Goal: Task Accomplishment & Management: Complete application form

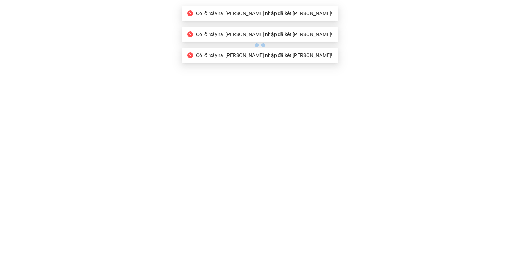
click at [193, 11] on icon "close-circle" at bounding box center [190, 13] width 6 height 6
click at [193, 15] on icon "close-circle" at bounding box center [190, 13] width 6 height 6
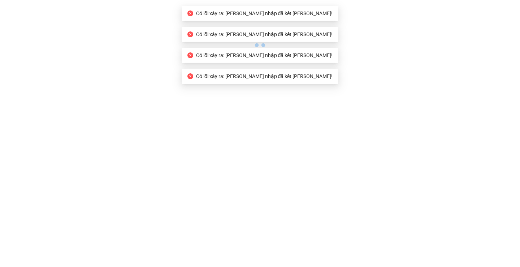
click at [193, 13] on icon "close-circle" at bounding box center [190, 13] width 6 height 6
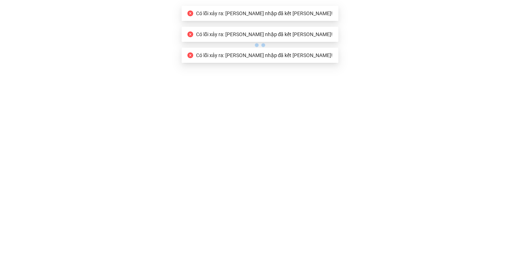
click at [177, 42] on div at bounding box center [260, 25] width 520 height 50
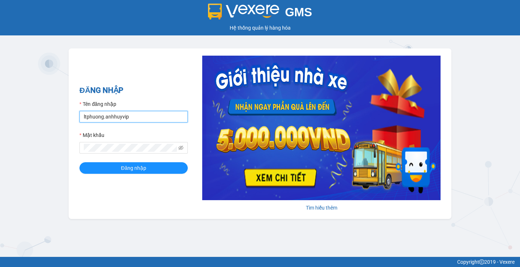
click at [125, 118] on input "ltphuong.anhhuyvip" at bounding box center [133, 117] width 108 height 12
paste input "vp26lh"
type input "vp26lh.anhhuyvip"
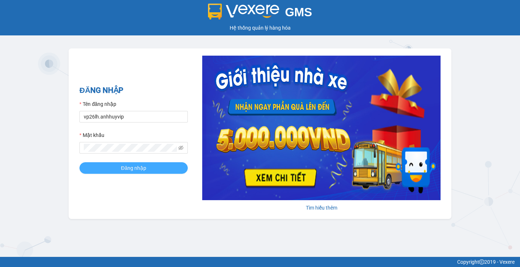
click at [101, 164] on button "Đăng nhập" at bounding box center [133, 168] width 108 height 12
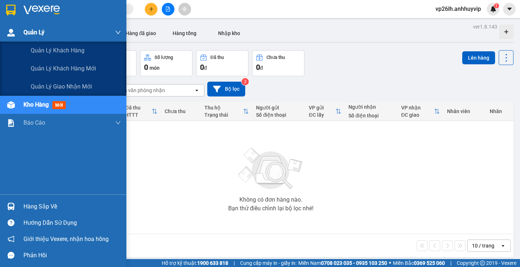
click at [64, 27] on div "Quản Lý" at bounding box center [72, 32] width 98 height 18
click at [68, 46] on div "Quản lý khách hàng" at bounding box center [76, 51] width 90 height 18
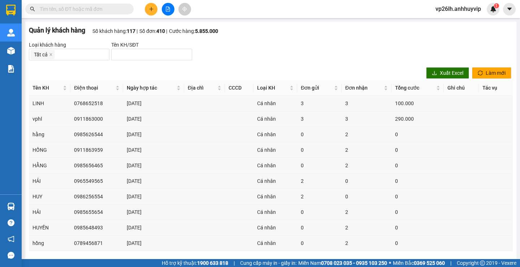
click at [50, 52] on span at bounding box center [51, 55] width 4 height 8
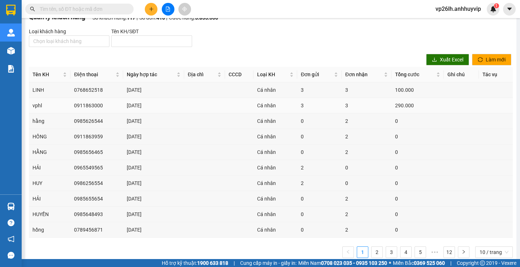
scroll to position [25, 0]
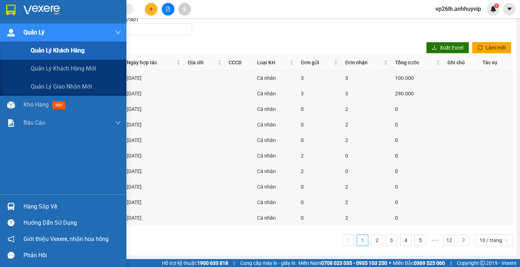
click at [61, 54] on span "Quản lý khách hàng" at bounding box center [58, 50] width 54 height 9
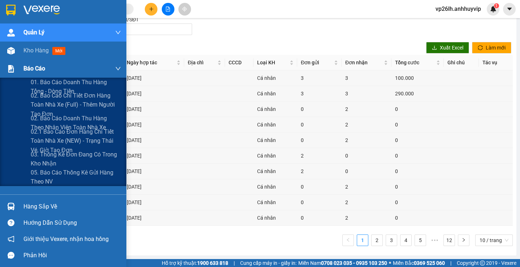
click at [80, 68] on div "Báo cáo" at bounding box center [72, 69] width 98 height 18
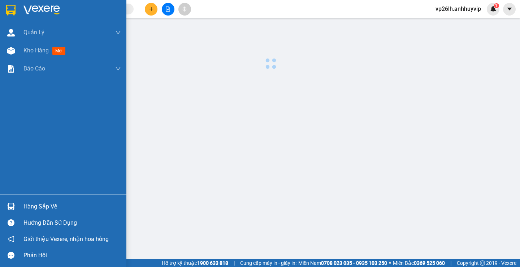
click at [86, 47] on div at bounding box center [270, 47] width 491 height 50
click at [16, 51] on div at bounding box center [11, 50] width 13 height 13
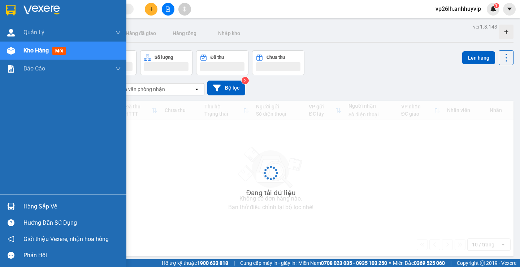
click at [30, 48] on span "Kho hàng" at bounding box center [35, 50] width 25 height 7
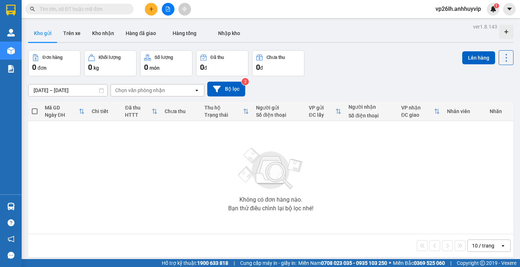
click at [359, 60] on div "Đơn hàng 0 đơn Khối lượng 0 kg Số lượng 0 món Đã thu 0 đ Chưa thu 0 đ Lên hàng" at bounding box center [270, 63] width 485 height 26
click at [222, 163] on div "Không có đơn hàng nào. Bạn thử điều chỉnh lại bộ lọc nhé!" at bounding box center [271, 177] width 478 height 108
click at [61, 92] on input "[DATE] – [DATE]" at bounding box center [68, 91] width 79 height 12
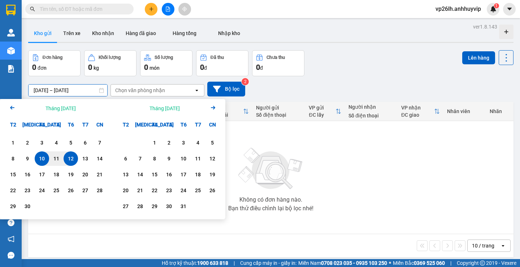
click at [336, 122] on td "Không có đơn hàng nào. Bạn thử điều chỉnh lại bộ lọc nhé!" at bounding box center [270, 177] width 485 height 113
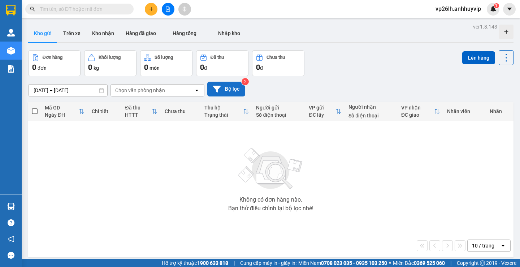
click at [230, 82] on button "Bộ lọc" at bounding box center [226, 89] width 38 height 15
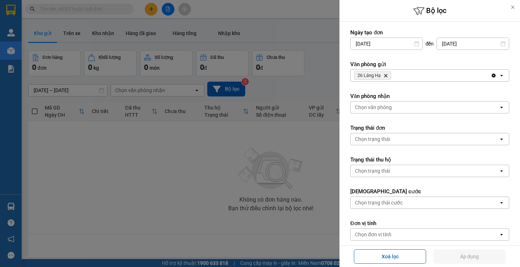
click at [325, 84] on div at bounding box center [260, 133] width 520 height 267
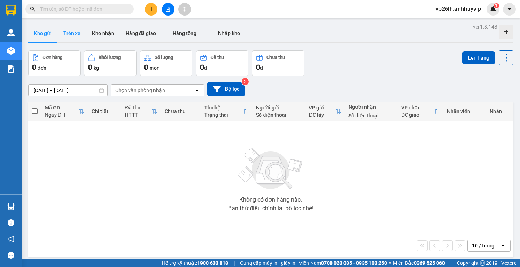
click at [77, 32] on button "Trên xe" at bounding box center [71, 33] width 29 height 17
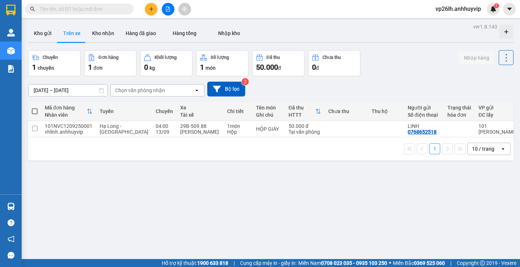
click at [56, 65] on div "1 chuyến" at bounding box center [54, 67] width 44 height 10
click at [108, 60] on div "Đơn hàng" at bounding box center [110, 57] width 44 height 7
click at [151, 60] on div "Khối lượng" at bounding box center [166, 57] width 44 height 7
click at [213, 61] on button "Số lượng 1 món" at bounding box center [222, 63] width 52 height 26
click at [284, 68] on div "50.000 đ" at bounding box center [278, 67] width 44 height 10
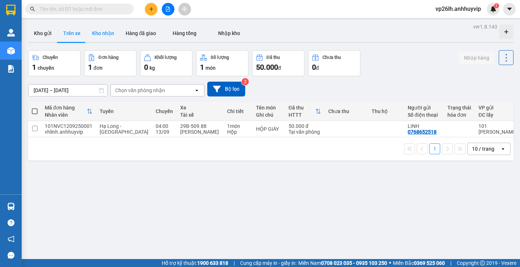
click at [108, 33] on button "Kho nhận" at bounding box center [103, 33] width 34 height 17
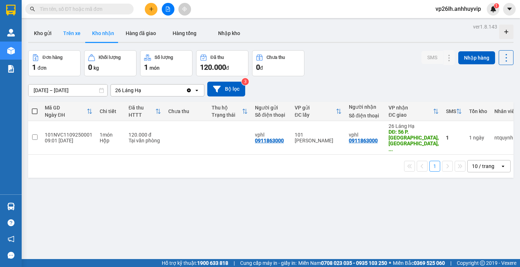
click at [68, 35] on button "Trên xe" at bounding box center [71, 33] width 29 height 17
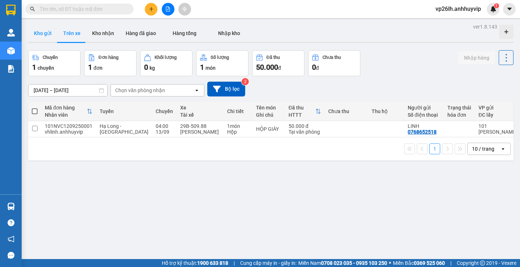
click at [49, 35] on button "Kho gửi" at bounding box center [42, 33] width 29 height 17
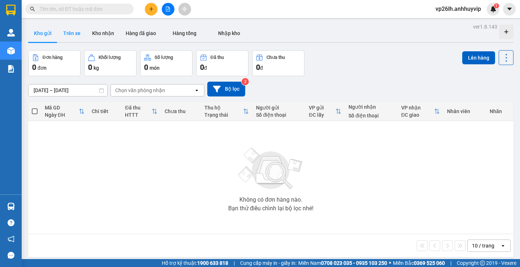
click at [76, 33] on button "Trên xe" at bounding box center [71, 33] width 29 height 17
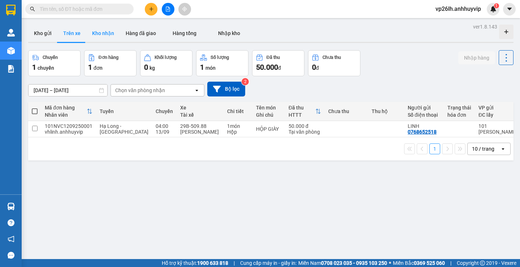
click at [95, 36] on button "Kho nhận" at bounding box center [103, 33] width 34 height 17
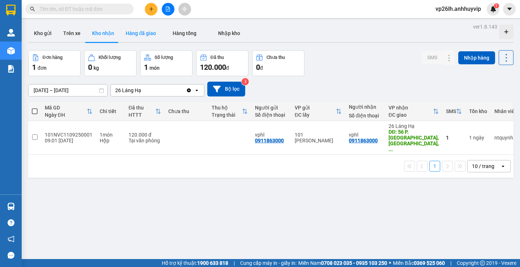
click at [138, 34] on button "Hàng đã giao" at bounding box center [141, 33] width 42 height 17
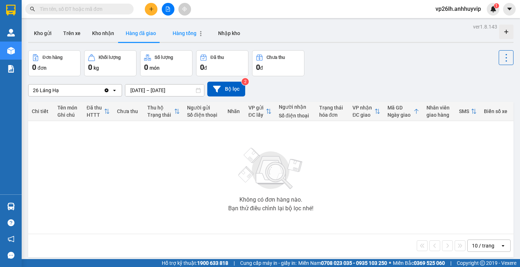
click at [180, 34] on span "Hàng tổng" at bounding box center [185, 33] width 24 height 6
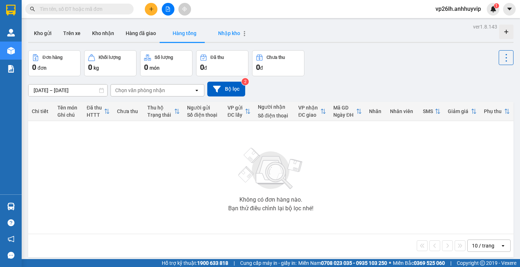
click at [215, 33] on div "Nhập kho" at bounding box center [229, 33] width 32 height 6
click at [275, 70] on div "0 đ" at bounding box center [278, 67] width 44 height 10
click at [184, 36] on span "Hàng tổng" at bounding box center [185, 33] width 24 height 6
click at [135, 32] on button "Hàng đã giao" at bounding box center [141, 33] width 42 height 17
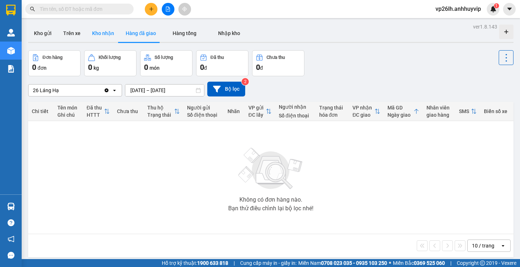
click at [104, 32] on button "Kho nhận" at bounding box center [103, 33] width 34 height 17
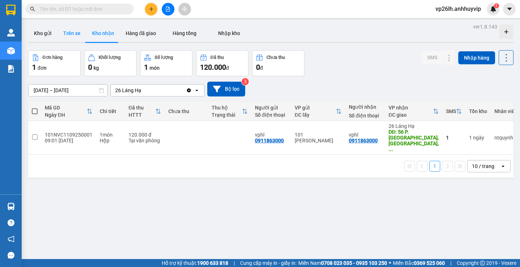
click at [73, 33] on button "Trên xe" at bounding box center [71, 33] width 29 height 17
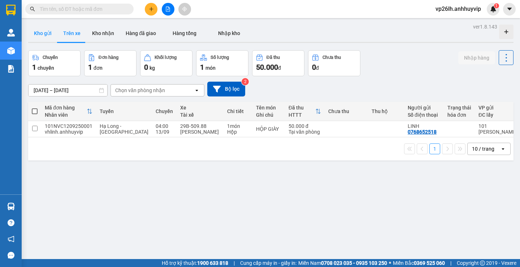
click at [37, 32] on button "Kho gửi" at bounding box center [42, 33] width 29 height 17
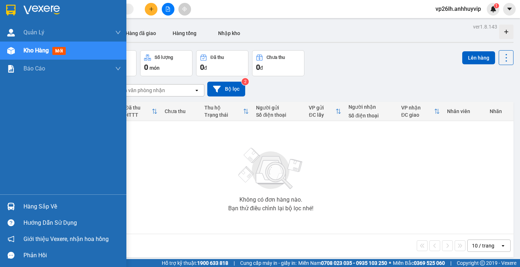
click at [54, 209] on div "Hàng sắp về" at bounding box center [72, 206] width 98 height 11
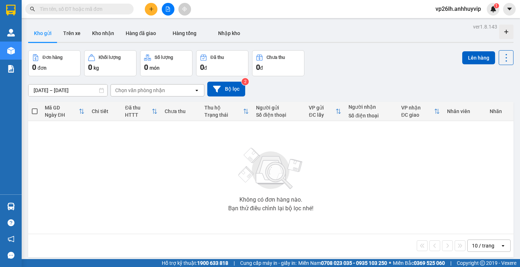
click at [166, 148] on section "Kết quả tìm kiếm ( 0 ) Bộ lọc No Data vp26lh.anhhuyvip 1 [PERSON_NAME] lý khách…" at bounding box center [260, 133] width 520 height 267
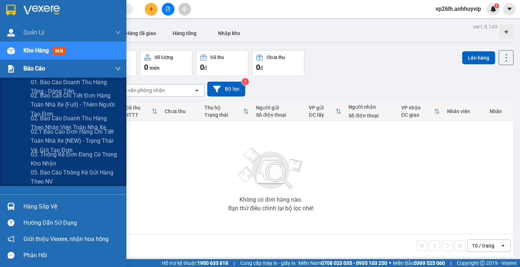
click at [48, 72] on div "Báo cáo" at bounding box center [72, 69] width 98 height 18
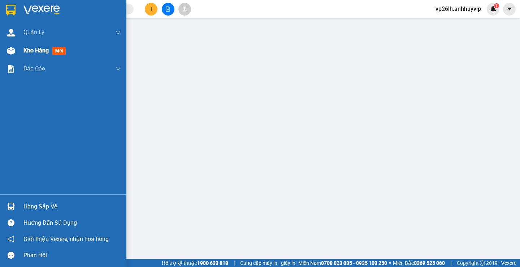
click at [64, 50] on span "mới" at bounding box center [58, 51] width 13 height 8
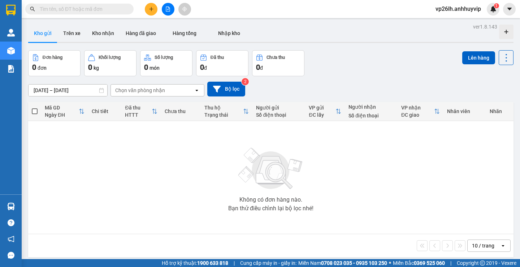
click at [159, 93] on div "Chọn văn phòng nhận" at bounding box center [140, 90] width 50 height 7
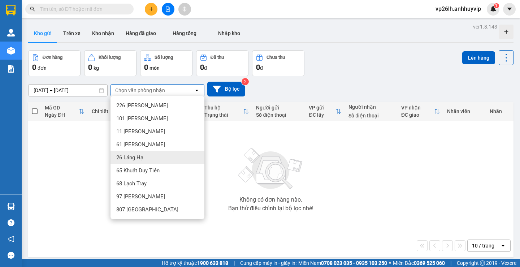
click at [147, 158] on div "26 Láng Hạ" at bounding box center [158, 157] width 94 height 13
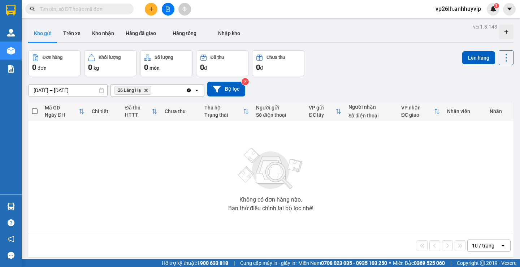
click at [289, 51] on button "Chưa thu 0 đ" at bounding box center [278, 63] width 52 height 26
click at [146, 8] on button at bounding box center [151, 9] width 13 height 13
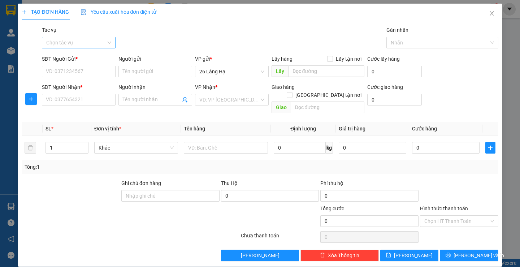
click at [79, 38] on input "Tác vụ" at bounding box center [76, 42] width 60 height 11
click at [95, 57] on div "Nhập hàng lên xe" at bounding box center [78, 57] width 64 height 8
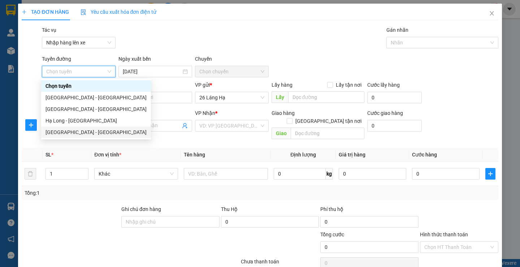
click at [69, 133] on div "[GEOGRAPHIC_DATA] - [GEOGRAPHIC_DATA]" at bounding box center [96, 132] width 101 height 8
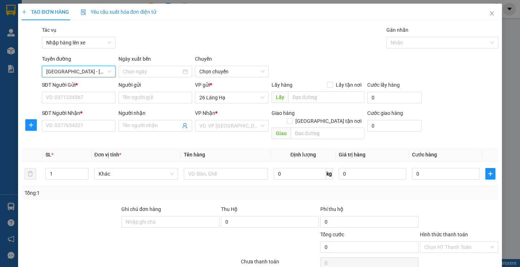
type input "[DATE]"
click at [213, 71] on span "04:00" at bounding box center [231, 71] width 65 height 11
click at [253, 47] on div "Gói vận chuyển * Tiêu chuẩn Tác vụ Nhập hàng lên xe Gán nhãn Nhãn" at bounding box center [269, 38] width 459 height 25
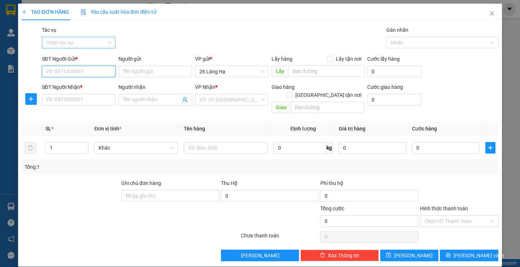
click at [88, 74] on input "SĐT Người Gửi *" at bounding box center [79, 72] width 74 height 12
type input "0911863026"
click at [176, 62] on div "Người gửi" at bounding box center [155, 59] width 74 height 8
click at [176, 66] on input "Người gửi" at bounding box center [155, 72] width 74 height 12
click at [238, 62] on div "VP gửi *" at bounding box center [232, 59] width 74 height 8
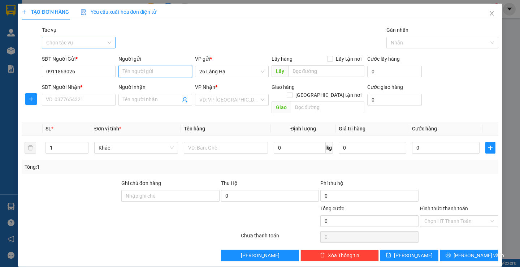
click at [173, 69] on input "Người gửi" at bounding box center [155, 72] width 74 height 12
type input "26LH"
click at [309, 54] on div "Transit Pickup Surcharge Ids Transit Deliver Surcharge Ids Transit Deliver Surc…" at bounding box center [260, 143] width 476 height 235
click at [78, 98] on input "SĐT Người Nhận *" at bounding box center [79, 100] width 74 height 12
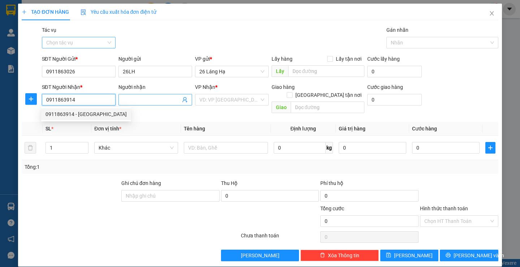
type input "0911863914"
click at [164, 94] on span at bounding box center [155, 100] width 74 height 12
click at [82, 101] on input "0911863914" at bounding box center [79, 100] width 74 height 12
click at [82, 114] on div "0911863914 - [GEOGRAPHIC_DATA]" at bounding box center [86, 114] width 81 height 8
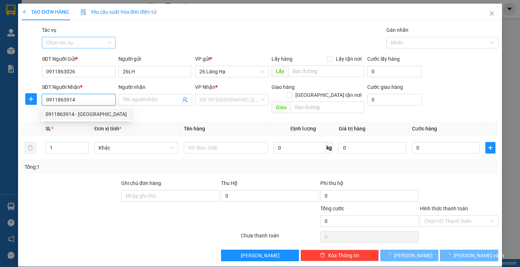
type input "VAH Hạ Long"
checkbox input "true"
type input "543 NVC"
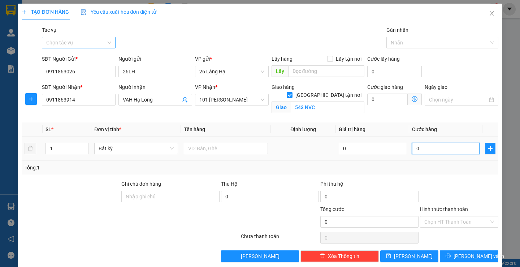
click at [450, 150] on input "0" at bounding box center [446, 149] width 68 height 12
type input "5"
type input "50"
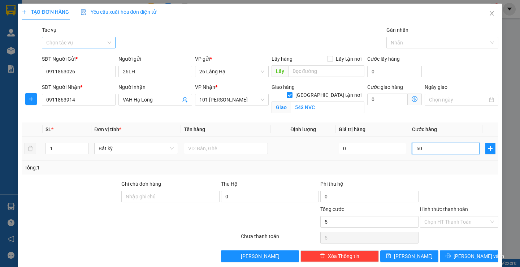
type input "50"
type input "500"
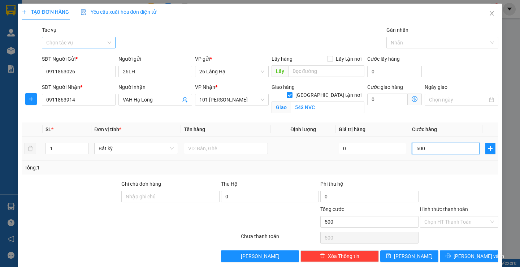
type input "5.000"
type input "50.000"
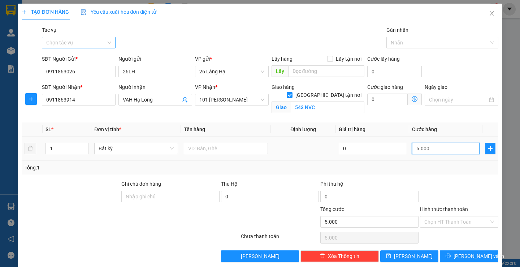
type input "50.000"
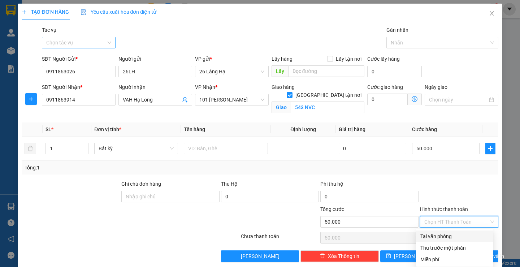
click at [433, 222] on input "Hình thức thanh toán" at bounding box center [456, 221] width 65 height 11
click at [427, 191] on div at bounding box center [459, 192] width 80 height 25
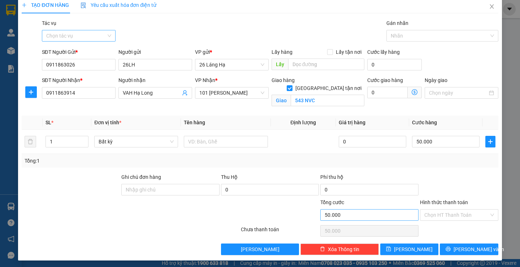
scroll to position [9, 0]
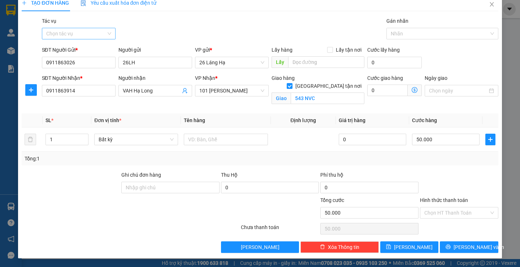
click at [311, 232] on div "Chưa thanh toán" at bounding box center [280, 229] width 80 height 13
click at [466, 213] on input "Hình thức thanh toán" at bounding box center [456, 212] width 65 height 11
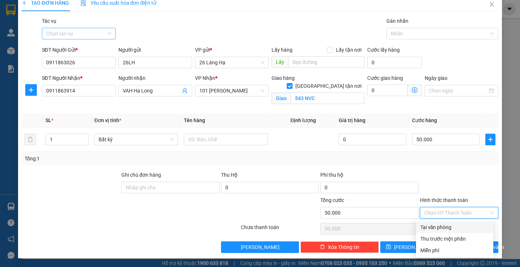
click at [450, 226] on div "Tại văn phòng" at bounding box center [454, 227] width 69 height 8
type input "0"
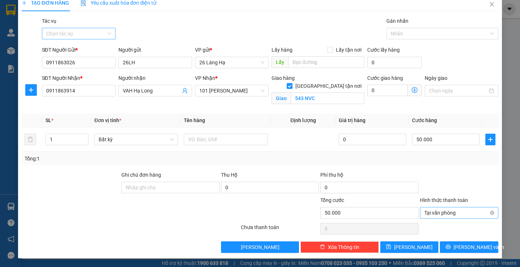
click at [464, 215] on span "Tại văn phòng" at bounding box center [459, 212] width 70 height 11
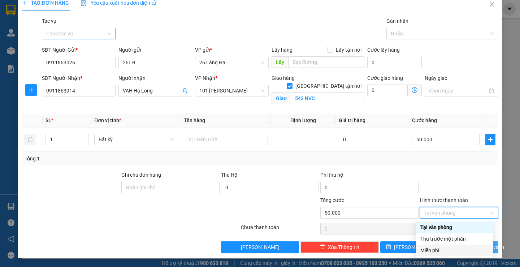
click at [438, 246] on div "Miễn phí" at bounding box center [454, 251] width 77 height 12
type input "0"
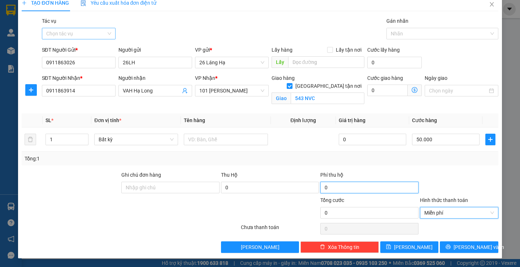
click at [356, 188] on input "0" at bounding box center [369, 188] width 98 height 12
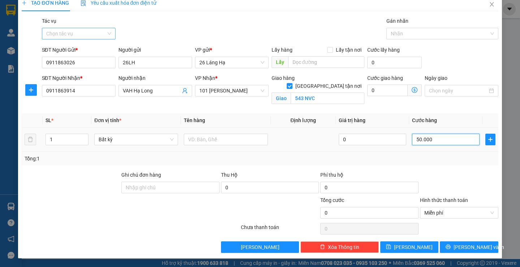
click at [421, 141] on input "50.000" at bounding box center [446, 140] width 68 height 12
click at [340, 189] on input "0" at bounding box center [369, 188] width 98 height 12
type input "0"
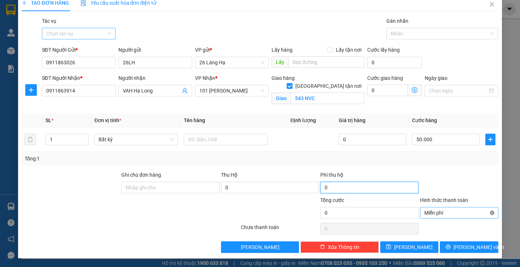
type input "50.000"
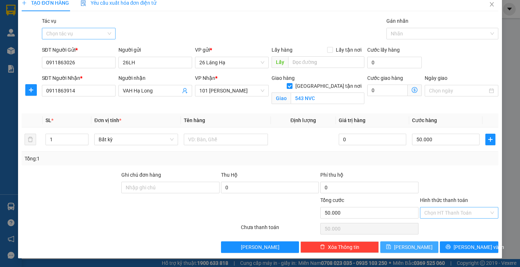
click at [397, 247] on button "[PERSON_NAME]" at bounding box center [409, 247] width 58 height 12
checkbox input "false"
type input "0"
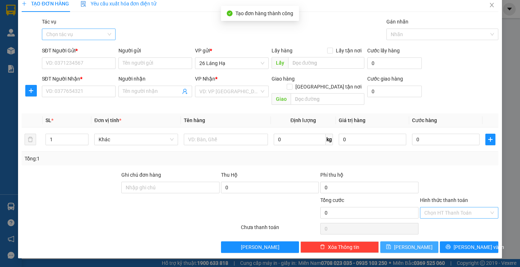
scroll to position [0, 0]
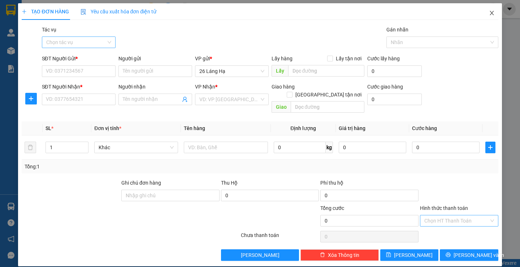
click at [489, 12] on icon "close" at bounding box center [492, 13] width 6 height 6
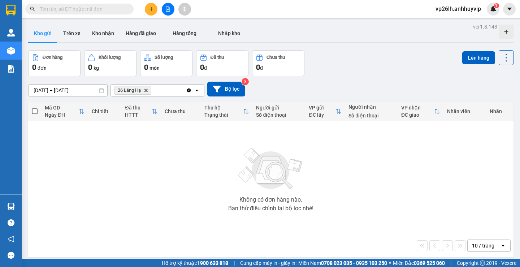
click at [232, 62] on div "0 đ" at bounding box center [222, 67] width 44 height 10
click at [328, 71] on div "Đơn hàng 0 đơn Khối lượng 0 kg Số lượng 0 món Đã thu 0 đ Chưa thu 0 đ Lên hàng" at bounding box center [270, 63] width 485 height 26
click at [189, 91] on icon "Clear all" at bounding box center [189, 90] width 4 height 4
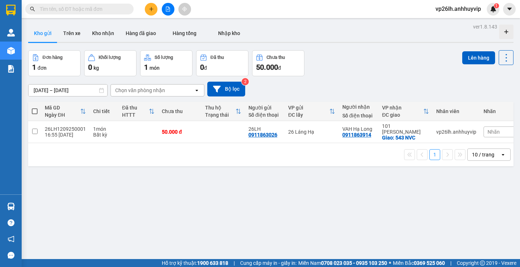
click at [48, 63] on div "1 đơn" at bounding box center [54, 67] width 44 height 10
click at [42, 70] on span "đơn" at bounding box center [42, 68] width 9 height 6
click at [497, 127] on button at bounding box center [500, 132] width 10 height 13
click at [402, 135] on div "Giao: 543 NVC" at bounding box center [405, 138] width 47 height 6
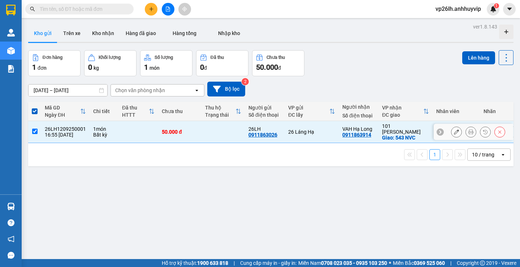
click at [172, 129] on div "50.000 đ" at bounding box center [180, 132] width 36 height 6
checkbox input "false"
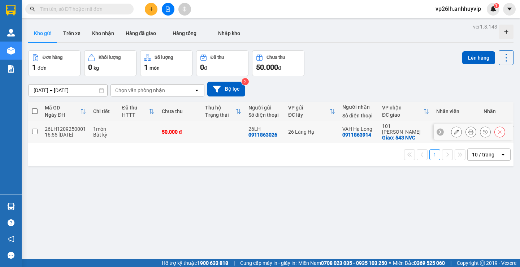
click at [454, 129] on icon at bounding box center [456, 131] width 5 height 5
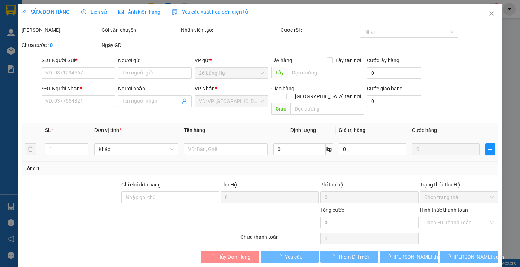
type input "0911863026"
type input "26LH"
type input "0911863914"
type input "VAH Hạ Long"
checkbox input "true"
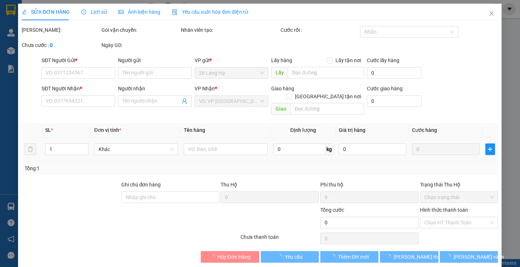
type input "543 NVC"
type input "50.000"
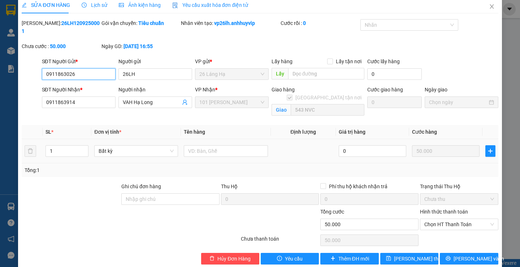
scroll to position [10, 0]
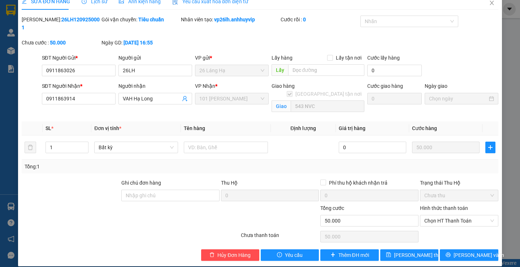
click at [510, 88] on div "SỬA ĐƠN HÀNG Lịch sử Ảnh kiện hàng Yêu cầu xuất hóa đơn điện tử Total Paid Fee …" at bounding box center [260, 133] width 520 height 267
click at [489, 2] on icon "close" at bounding box center [492, 3] width 6 height 6
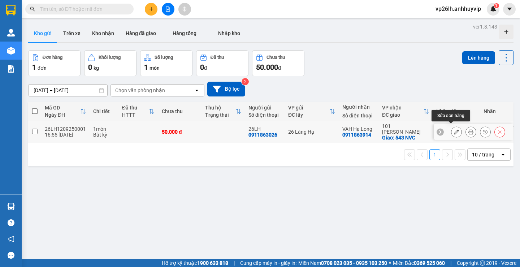
click at [454, 129] on icon at bounding box center [456, 131] width 5 height 5
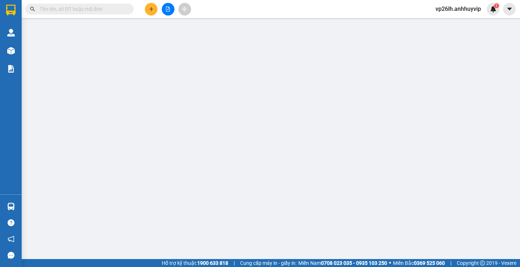
type input "0911863026"
type input "26LH"
type input "0911863914"
type input "VAH Hạ Long"
checkbox input "true"
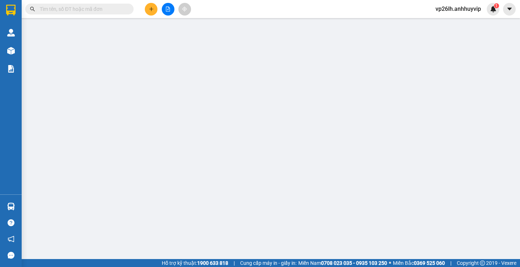
type input "543 NVC"
type input "50.000"
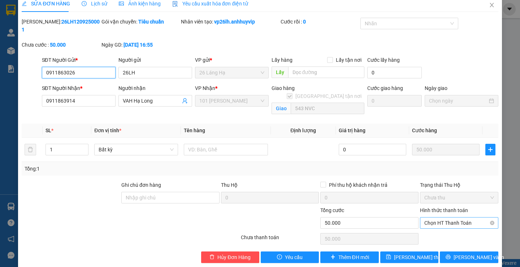
scroll to position [10, 0]
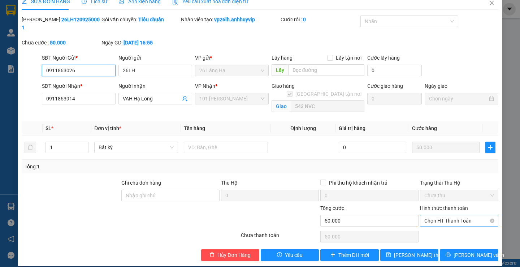
click at [445, 215] on span "Chọn HT Thanh Toán" at bounding box center [459, 220] width 70 height 11
click at [345, 204] on div "Tổng cước" at bounding box center [369, 209] width 98 height 11
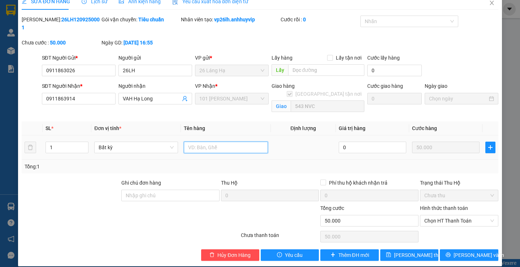
click at [224, 143] on input "text" at bounding box center [226, 148] width 84 height 12
type input "HỘP"
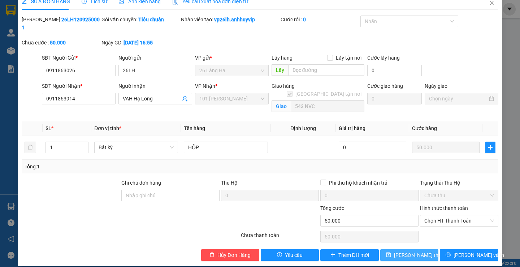
click at [413, 251] on span "[PERSON_NAME] thay đổi" at bounding box center [423, 255] width 58 height 8
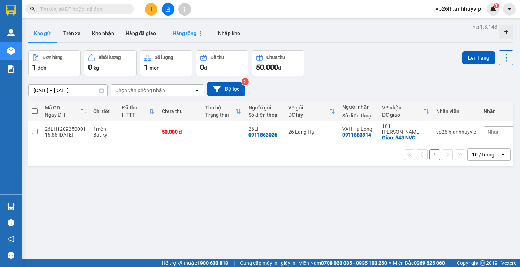
click at [192, 34] on span "Hàng tổng" at bounding box center [185, 33] width 24 height 6
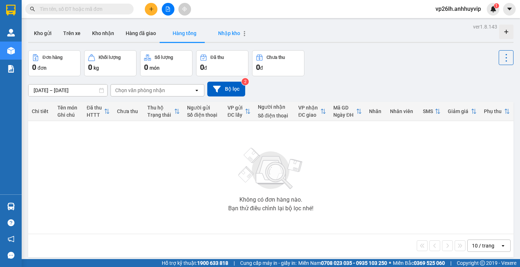
click at [222, 30] on span "Nhập kho" at bounding box center [229, 33] width 22 height 6
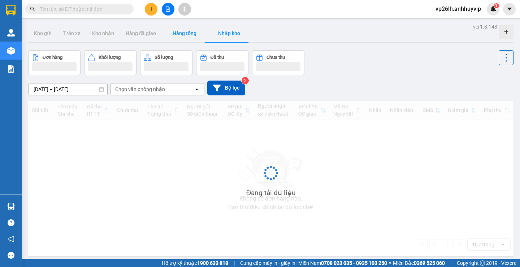
click at [180, 38] on button "Hàng tổng" at bounding box center [185, 33] width 46 height 17
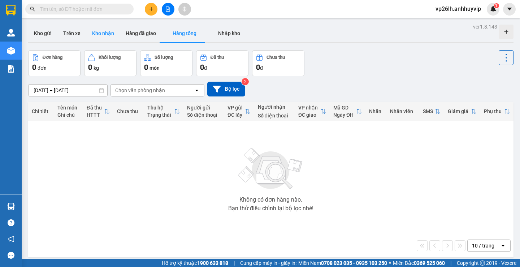
click at [109, 37] on button "Kho nhận" at bounding box center [103, 33] width 34 height 17
type input "[DATE] – [DATE]"
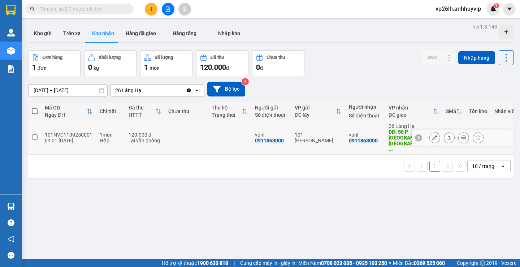
click at [111, 132] on div "1 món" at bounding box center [111, 135] width 22 height 6
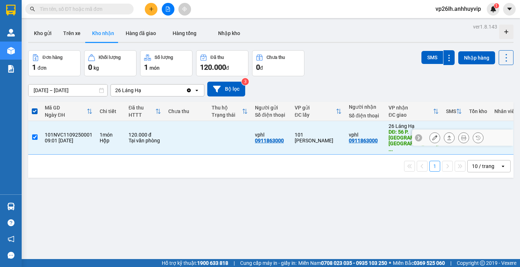
click at [111, 132] on div "1 món" at bounding box center [111, 135] width 22 height 6
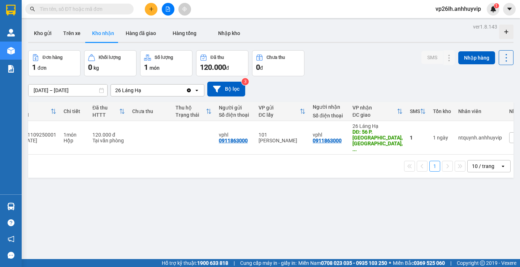
scroll to position [0, 72]
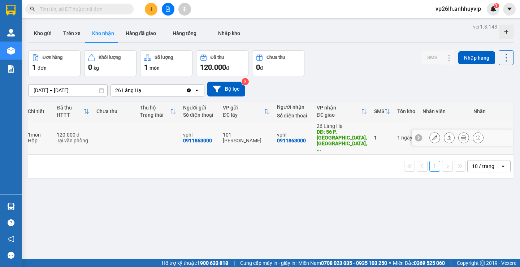
click at [384, 135] on div "1" at bounding box center [382, 138] width 16 height 6
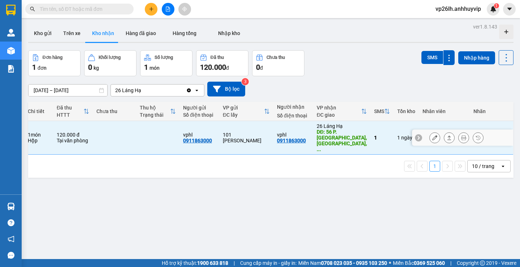
click at [401, 135] on span "ngày" at bounding box center [406, 138] width 11 height 6
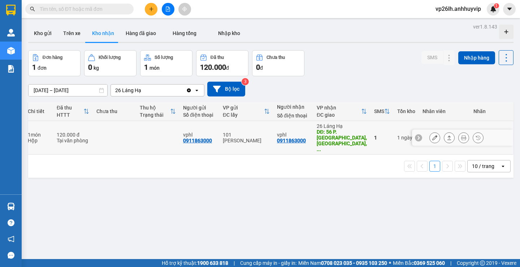
click at [401, 135] on span "ngày" at bounding box center [406, 138] width 11 height 6
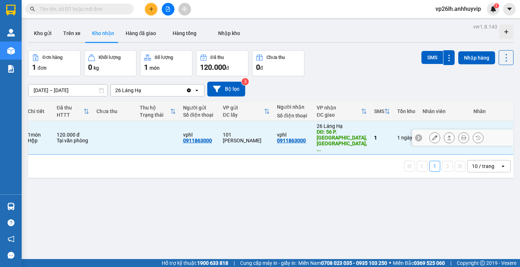
click at [349, 133] on div "DĐ: 56 P. Hoàng Cầu, [GEOGRAPHIC_DATA], ..." at bounding box center [342, 140] width 50 height 23
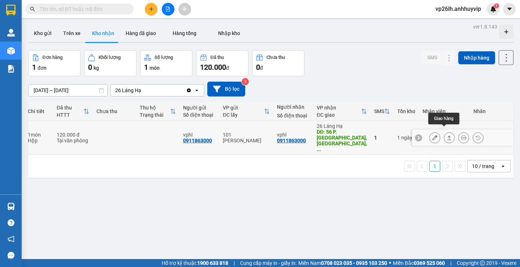
click at [447, 135] on icon at bounding box center [449, 137] width 5 height 5
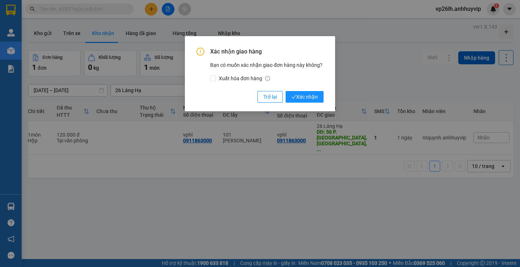
click at [243, 137] on div "Xác nhận giao hàng Bạn có muốn xác nhận giao đơn hàng này không? Xuất hóa đơn h…" at bounding box center [260, 133] width 520 height 267
click at [277, 96] on button "Trở lại" at bounding box center [270, 97] width 25 height 12
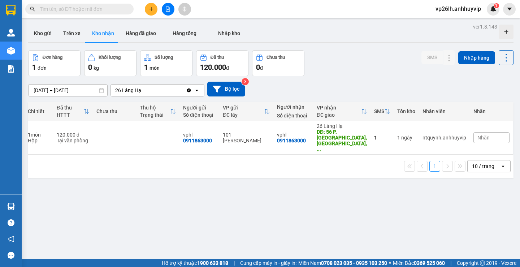
click at [164, 66] on div "1 món" at bounding box center [166, 67] width 44 height 10
click at [147, 68] on span "1" at bounding box center [146, 67] width 4 height 9
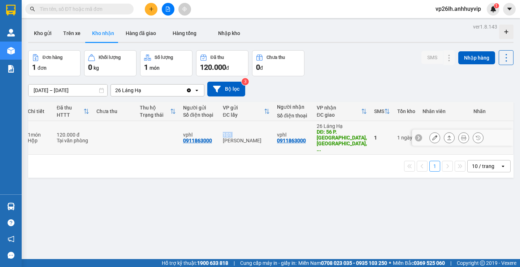
drag, startPoint x: 230, startPoint y: 142, endPoint x: 211, endPoint y: 142, distance: 19.5
click at [211, 142] on tr "101NVC1109250001 09:01 [DATE] 1 món Hộp 120.000 đ Tại văn phòng vphl 0911863000…" at bounding box center [235, 138] width 558 height 34
checkbox input "true"
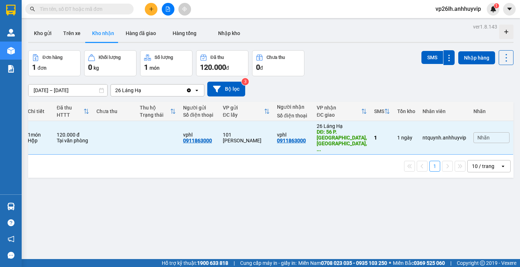
click at [239, 155] on div "1 10 / trang open" at bounding box center [270, 166] width 485 height 23
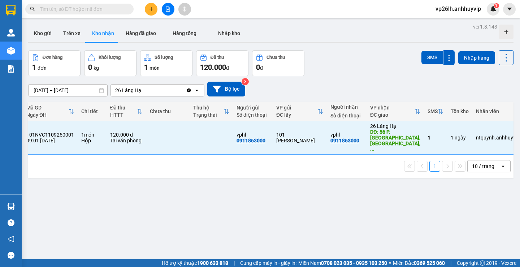
scroll to position [0, 18]
click at [87, 113] on div "Chi tiết" at bounding box center [93, 111] width 22 height 6
click at [94, 108] on div "Chi tiết" at bounding box center [93, 111] width 22 height 6
click at [161, 66] on div "1 món" at bounding box center [166, 67] width 44 height 10
click at [108, 66] on div "0 kg" at bounding box center [110, 67] width 44 height 10
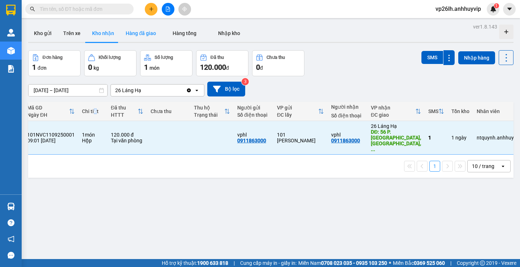
click at [129, 30] on button "Hàng đã giao" at bounding box center [141, 33] width 42 height 17
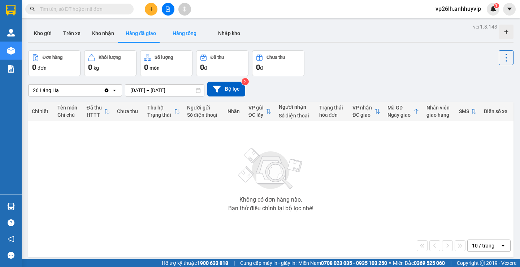
click at [185, 30] on button "Hàng tổng" at bounding box center [185, 33] width 46 height 17
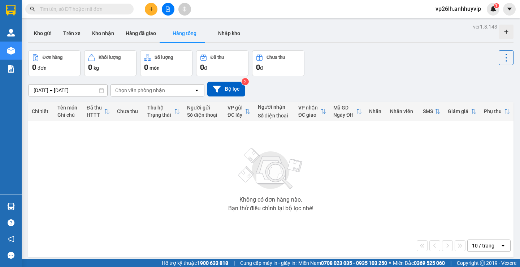
click at [174, 89] on div "Chọn văn phòng nhận" at bounding box center [152, 91] width 83 height 12
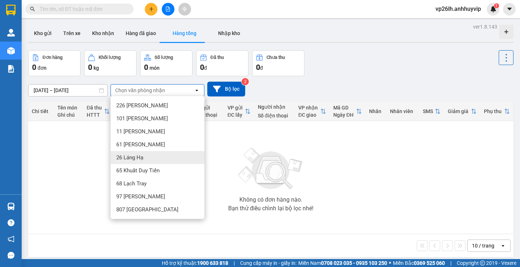
click at [119, 153] on div "26 Láng Hạ" at bounding box center [158, 157] width 94 height 13
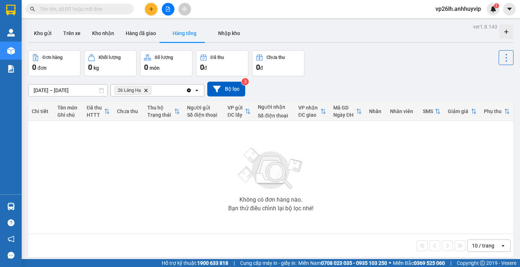
click at [192, 92] on div "Clear all open" at bounding box center [195, 91] width 18 height 12
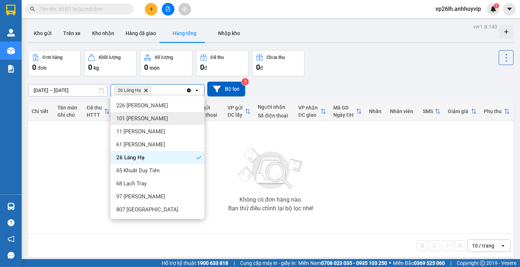
click at [150, 123] on div "101 [PERSON_NAME]" at bounding box center [158, 118] width 94 height 13
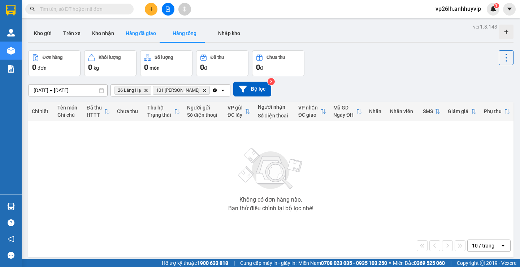
click at [132, 35] on button "Hàng đã giao" at bounding box center [141, 33] width 42 height 17
